Goal: Navigation & Orientation: Find specific page/section

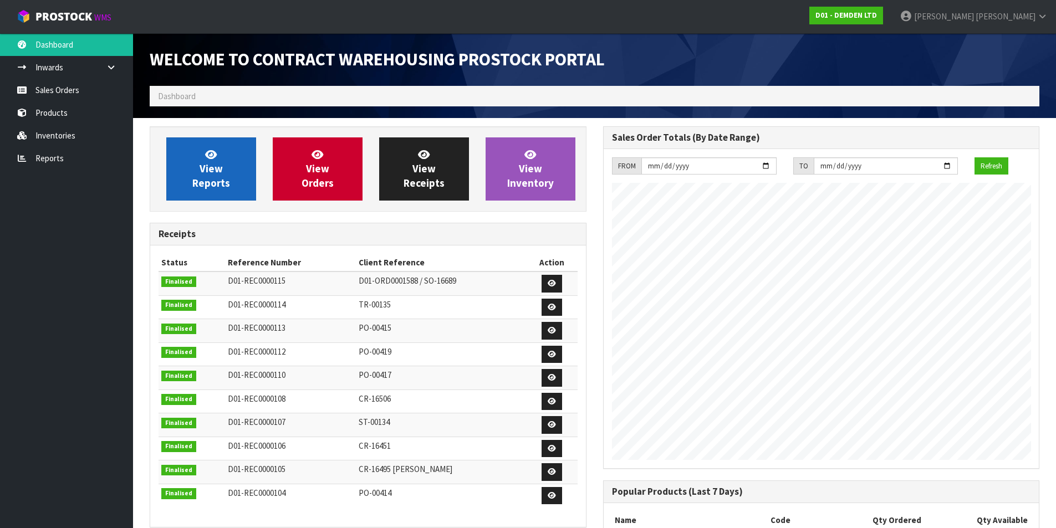
scroll to position [525, 453]
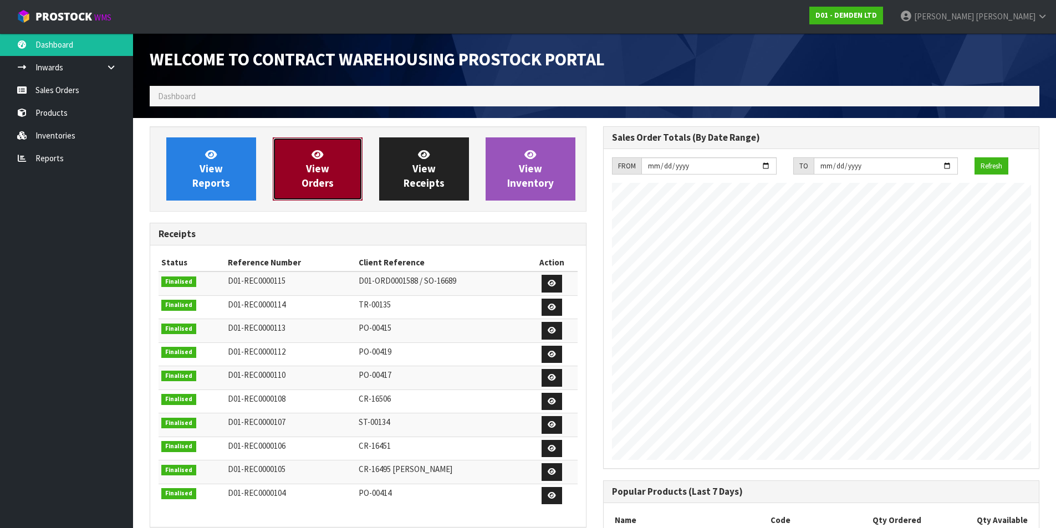
click at [314, 169] on span "View Orders" at bounding box center [317, 169] width 32 height 42
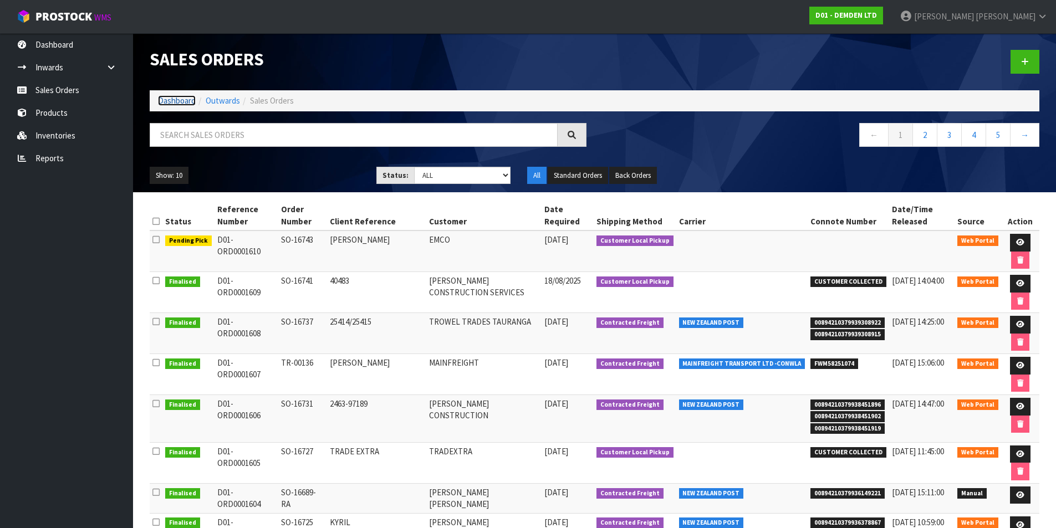
click at [182, 98] on link "Dashboard" at bounding box center [177, 100] width 38 height 11
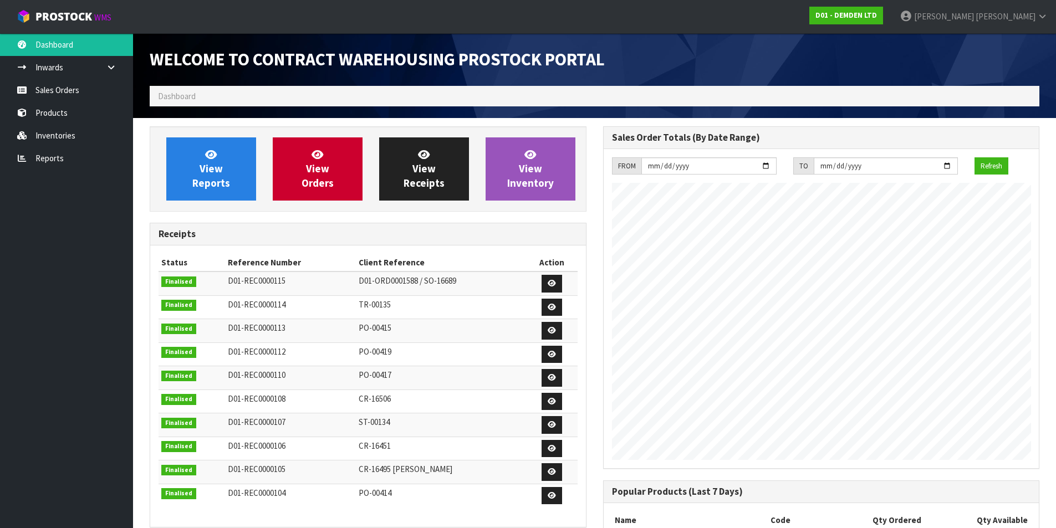
scroll to position [525, 453]
click at [326, 175] on link "View Orders" at bounding box center [318, 168] width 90 height 63
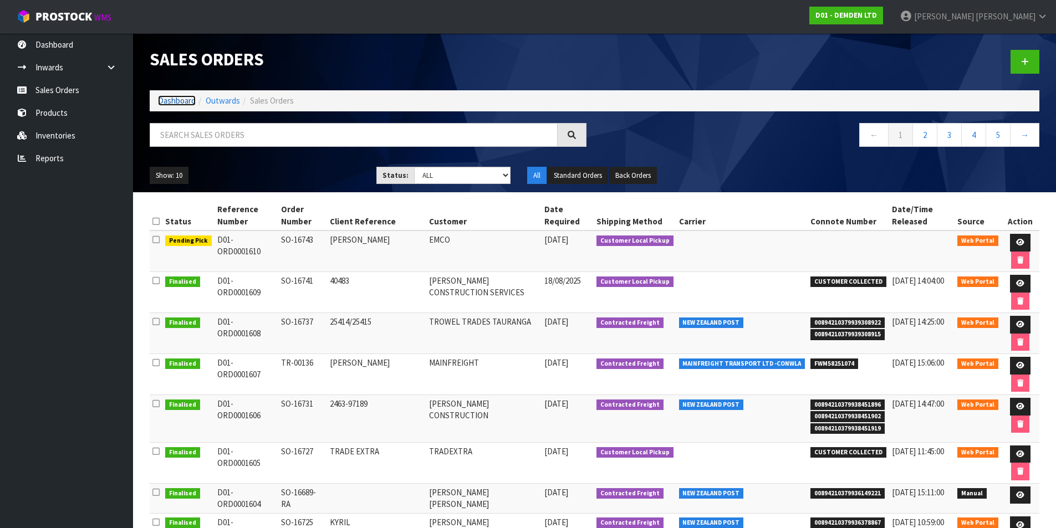
click at [178, 104] on link "Dashboard" at bounding box center [177, 100] width 38 height 11
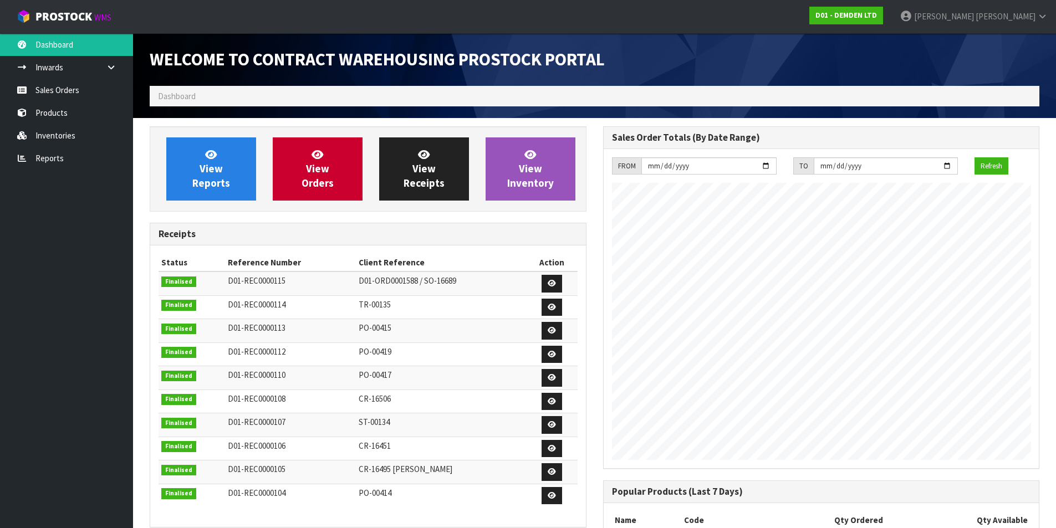
scroll to position [525, 453]
click at [974, 18] on span "Ann" at bounding box center [944, 16] width 60 height 11
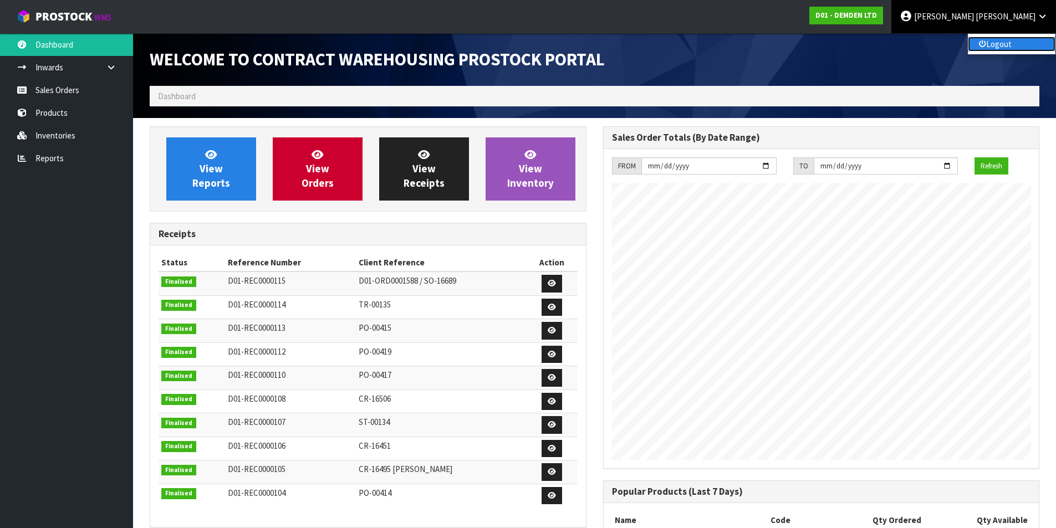
click at [994, 44] on link "Logout" at bounding box center [1012, 44] width 88 height 15
